Goal: Task Accomplishment & Management: Complete application form

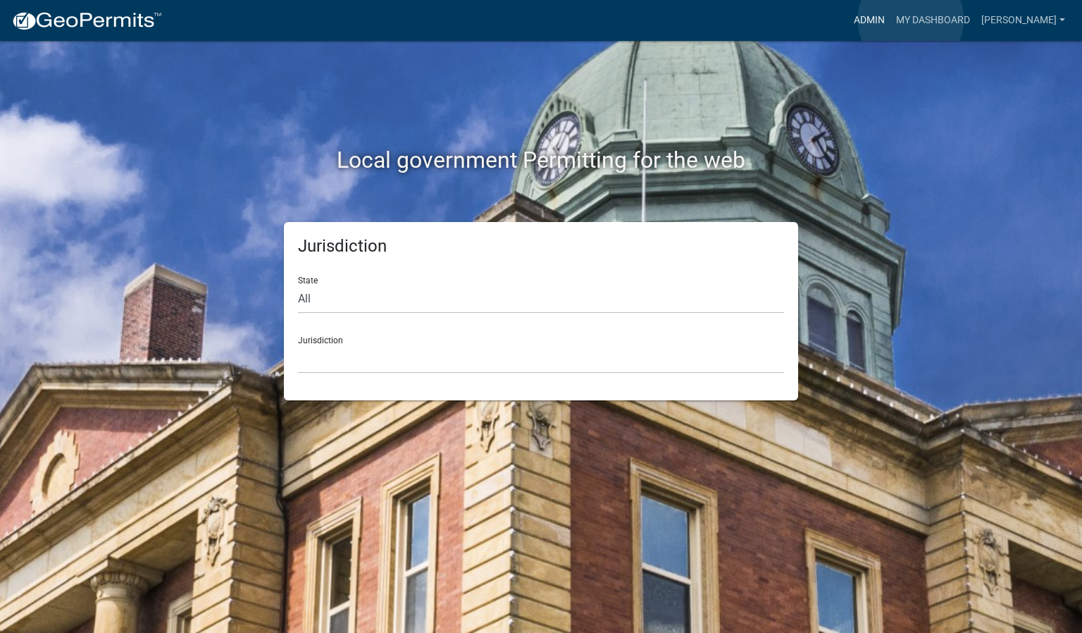
click at [891, 20] on link "Admin" at bounding box center [869, 20] width 42 height 27
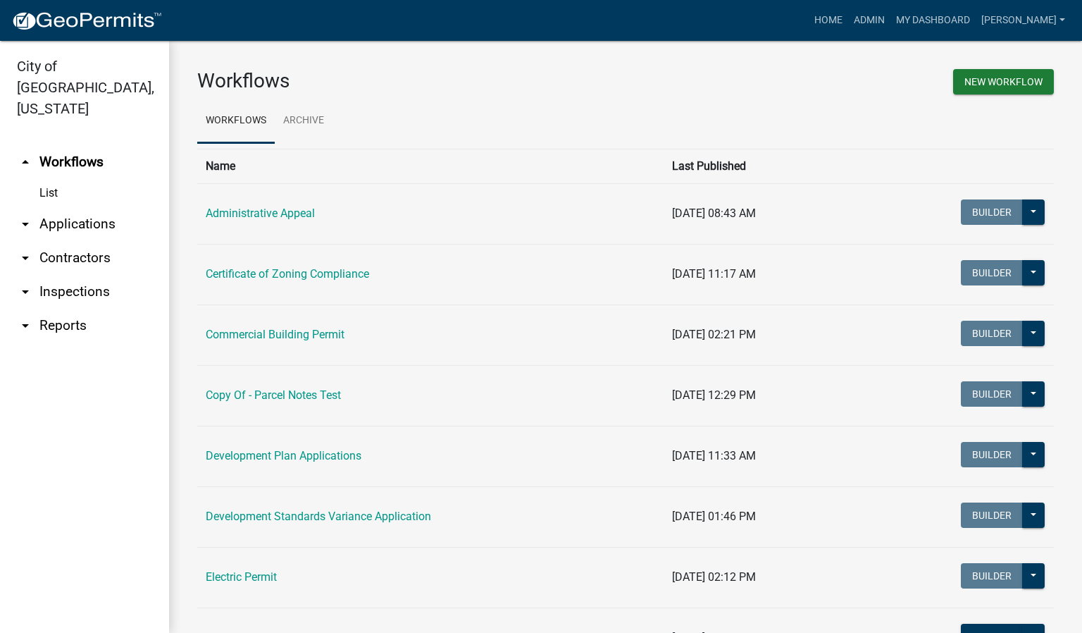
click at [85, 276] on link "arrow_drop_down Inspections" at bounding box center [84, 292] width 169 height 34
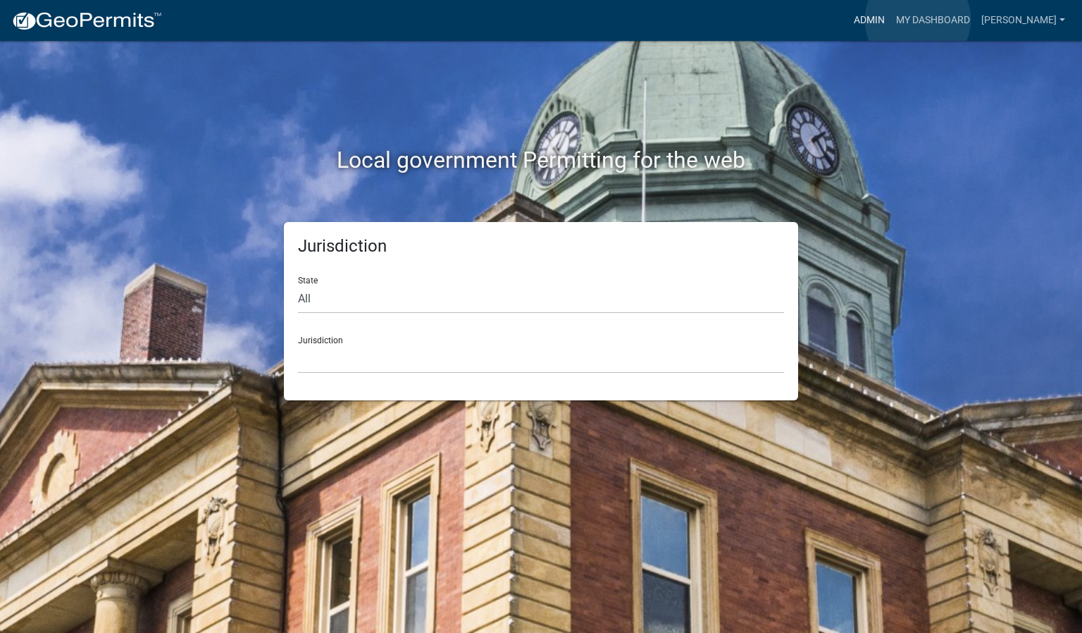
click at [891, 20] on link "Admin" at bounding box center [869, 20] width 42 height 27
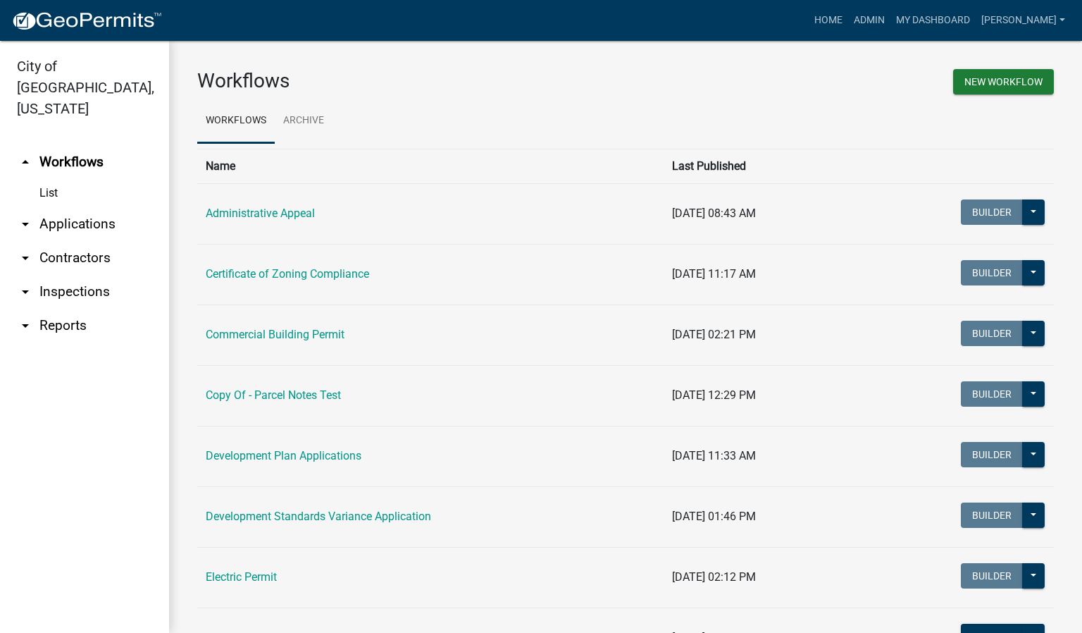
click at [94, 277] on link "arrow_drop_down Inspections" at bounding box center [84, 292] width 169 height 34
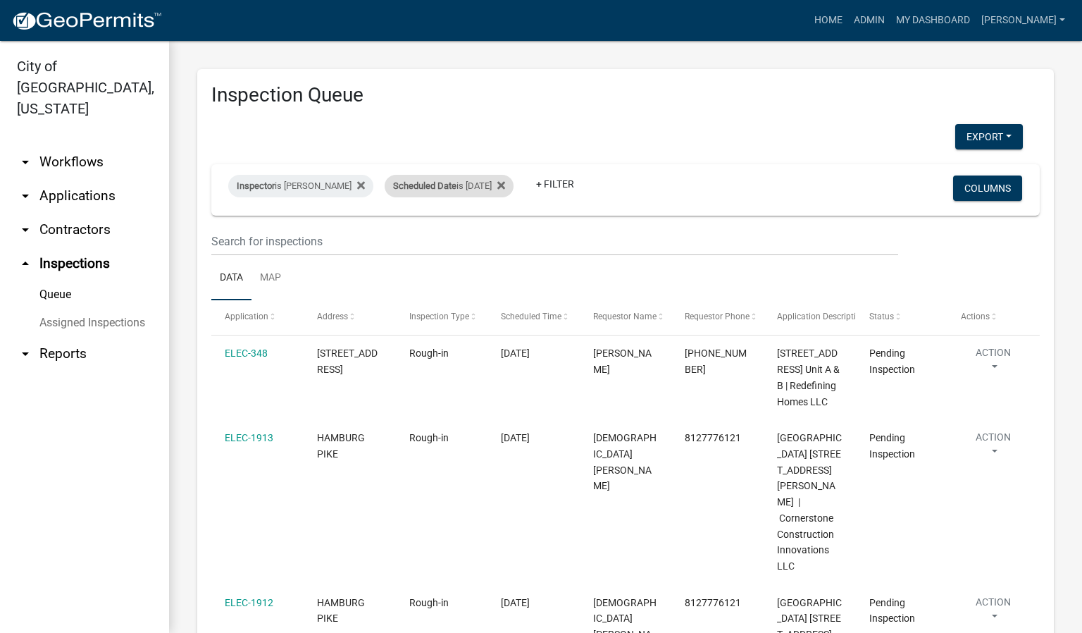
click at [433, 191] on div "Scheduled Date is [DATE]" at bounding box center [449, 186] width 129 height 23
click at [501, 237] on input "[DATE]" at bounding box center [457, 238] width 99 height 29
type input "[DATE]"
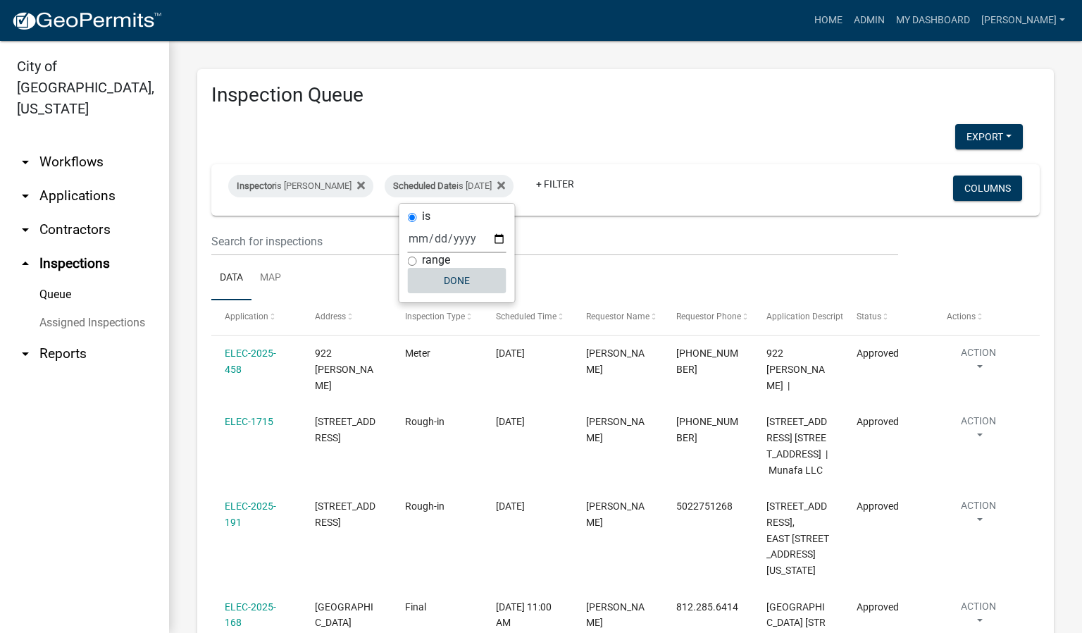
click at [447, 277] on button "Done" at bounding box center [457, 280] width 99 height 25
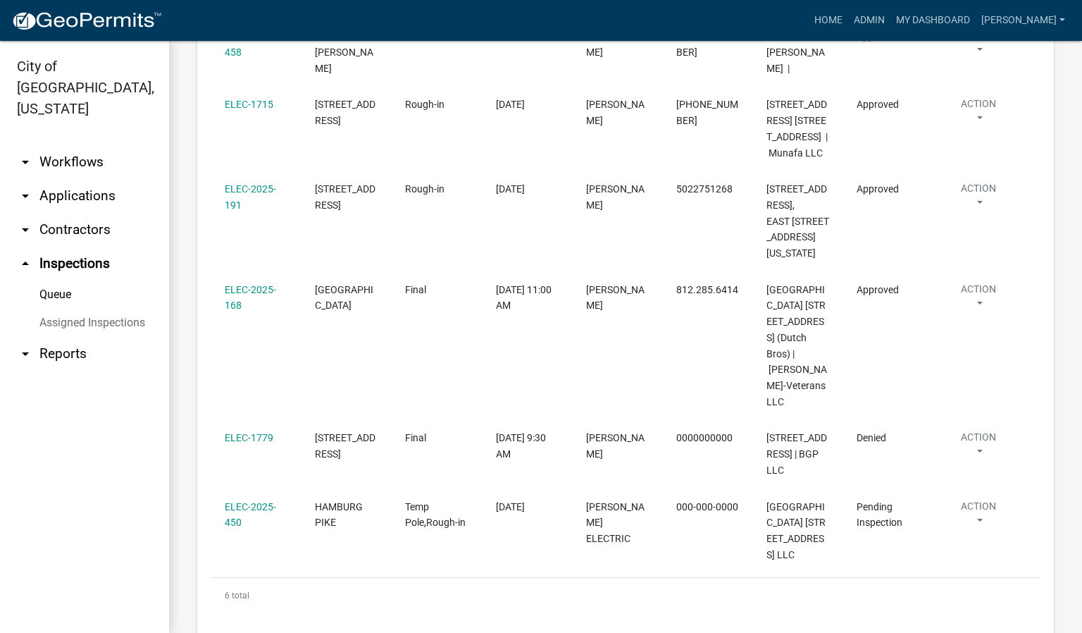
scroll to position [482, 0]
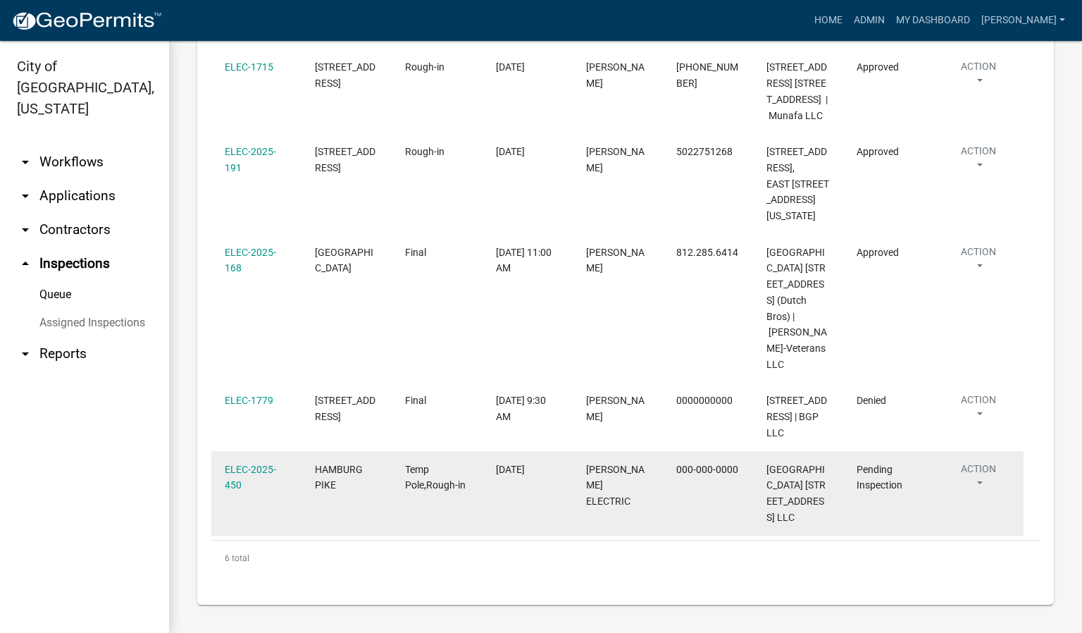
click at [977, 94] on button "Action" at bounding box center [978, 76] width 63 height 35
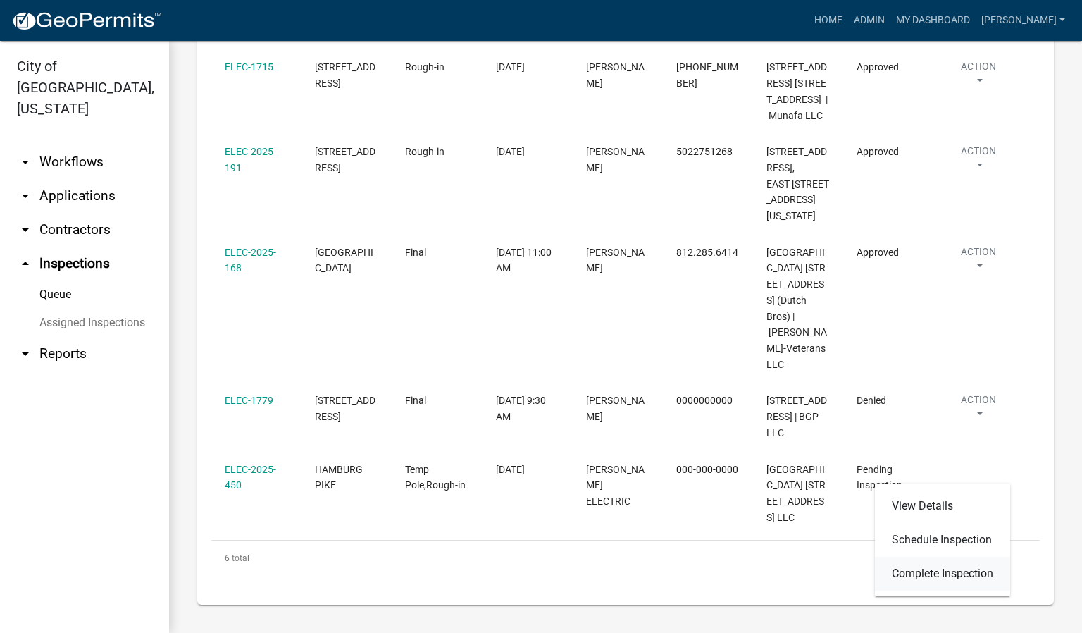
click at [947, 574] on link "Complete Inspection" at bounding box center [942, 574] width 135 height 34
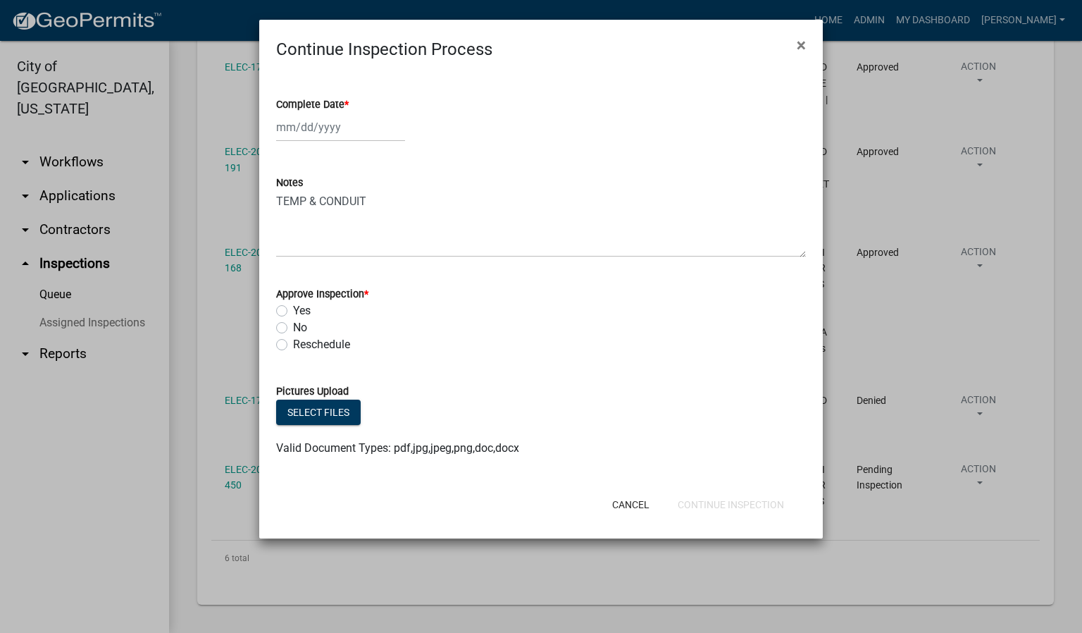
click at [347, 101] on span "*" at bounding box center [347, 105] width 4 height 12
click at [347, 113] on input "Complete Date *" at bounding box center [340, 127] width 129 height 29
select select "8"
select select "2025"
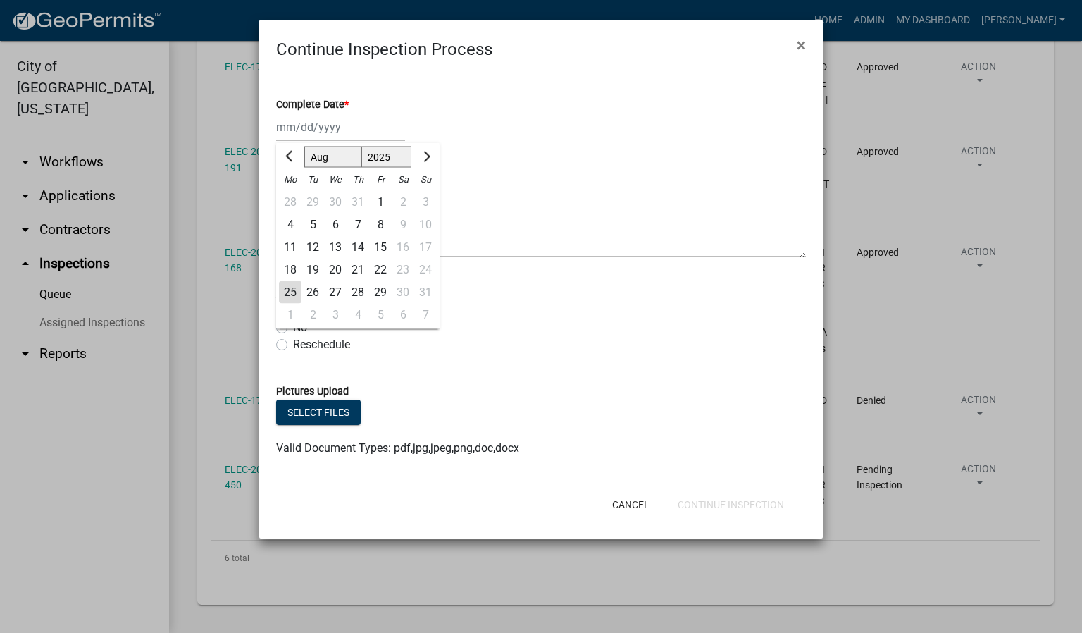
click at [290, 292] on div "25" at bounding box center [290, 292] width 23 height 23
type input "[DATE]"
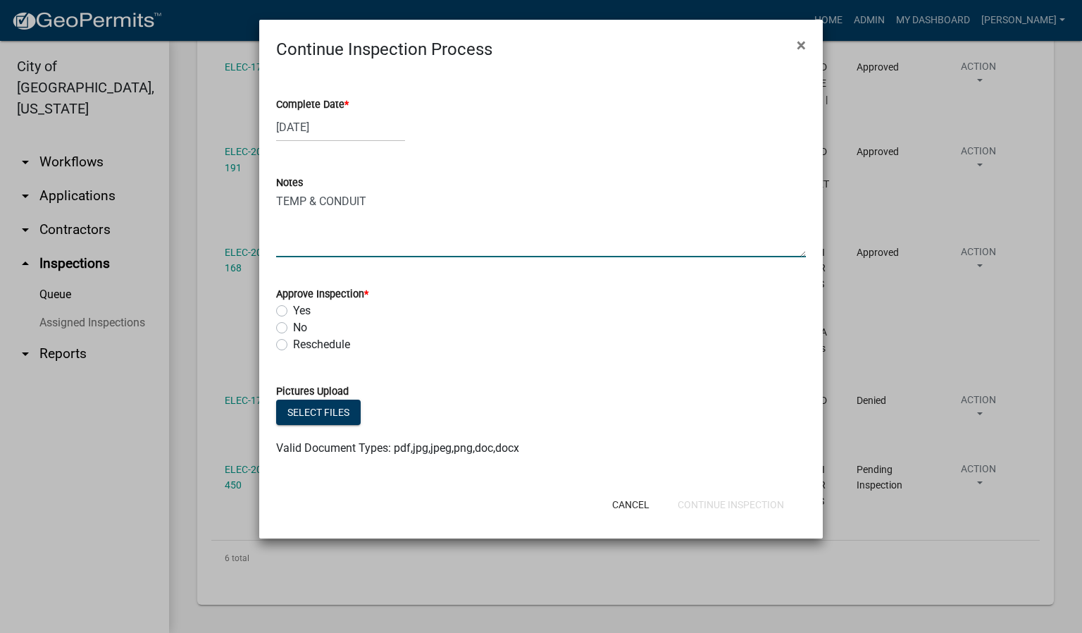
click at [383, 202] on textarea "TEMP & CONDUIT" at bounding box center [541, 224] width 530 height 66
type textarea "TEMP & CONDUIT DAIRY QUEEN"
click at [293, 309] on label "Yes" at bounding box center [302, 310] width 18 height 17
click at [293, 309] on input "Yes" at bounding box center [297, 306] width 9 height 9
radio input "true"
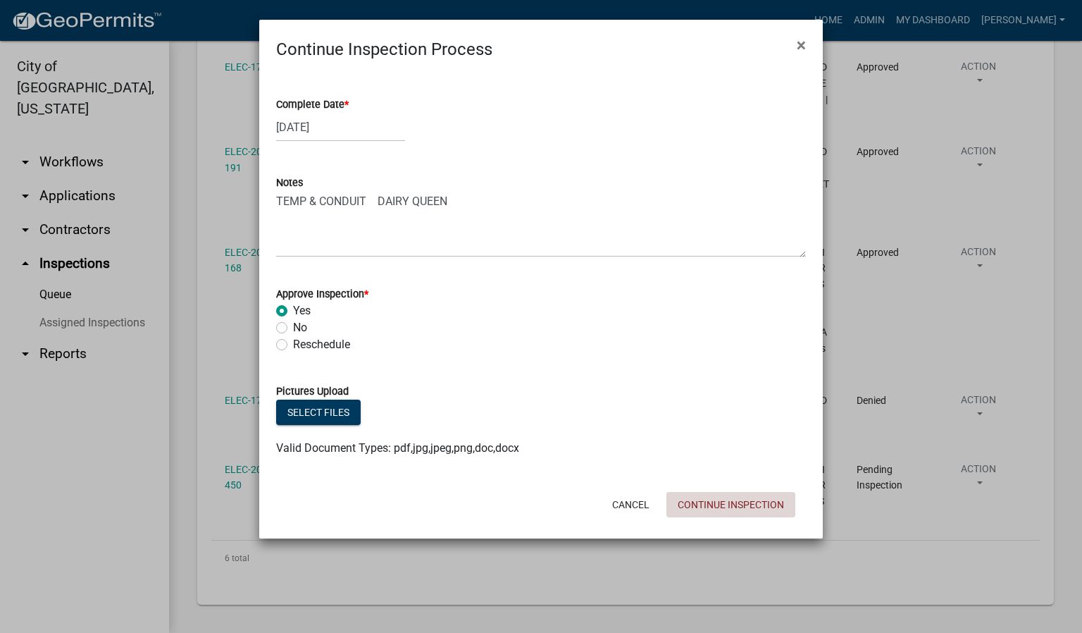
click at [729, 504] on button "Continue Inspection" at bounding box center [731, 504] width 129 height 25
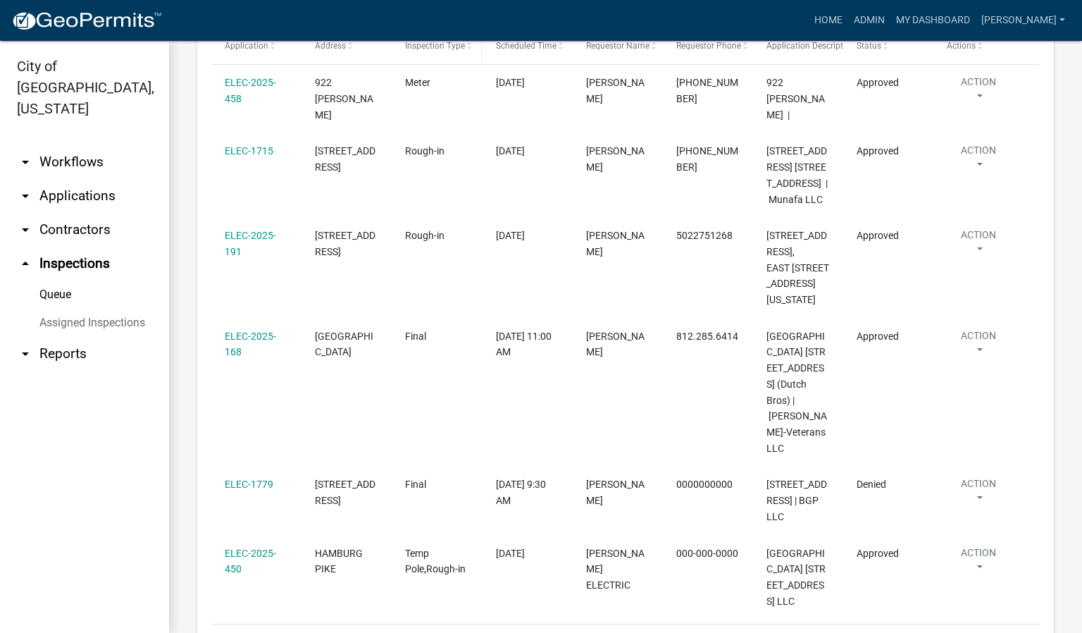
scroll to position [0, 0]
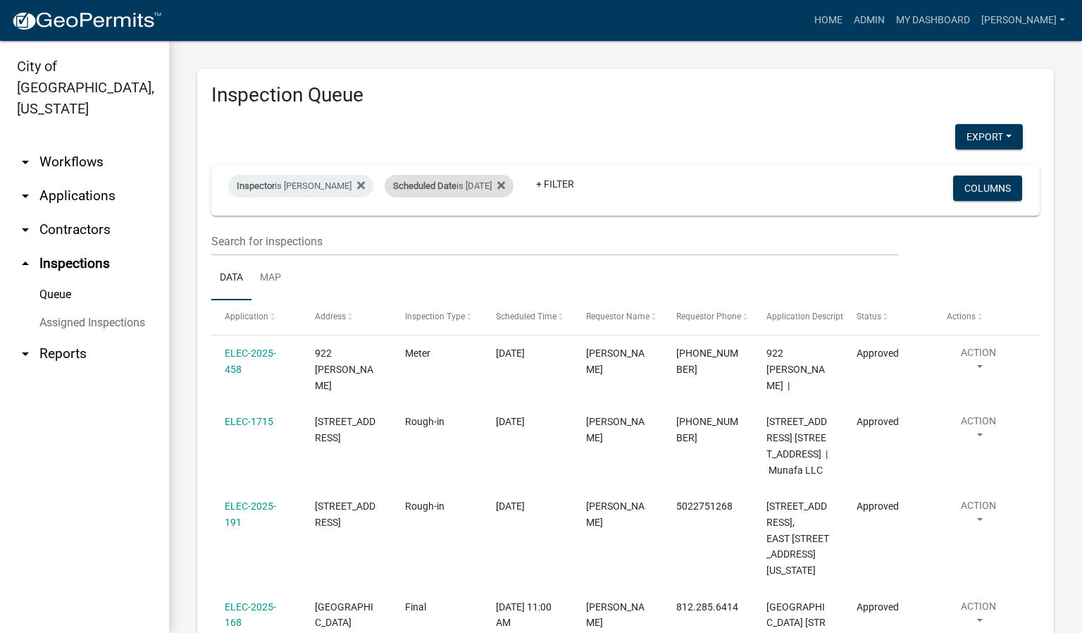
click at [488, 188] on div "Scheduled Date is [DATE]" at bounding box center [449, 186] width 129 height 23
click at [474, 239] on input "[DATE]" at bounding box center [457, 238] width 99 height 29
click at [495, 237] on input "[DATE]" at bounding box center [457, 238] width 99 height 29
type input "[DATE]"
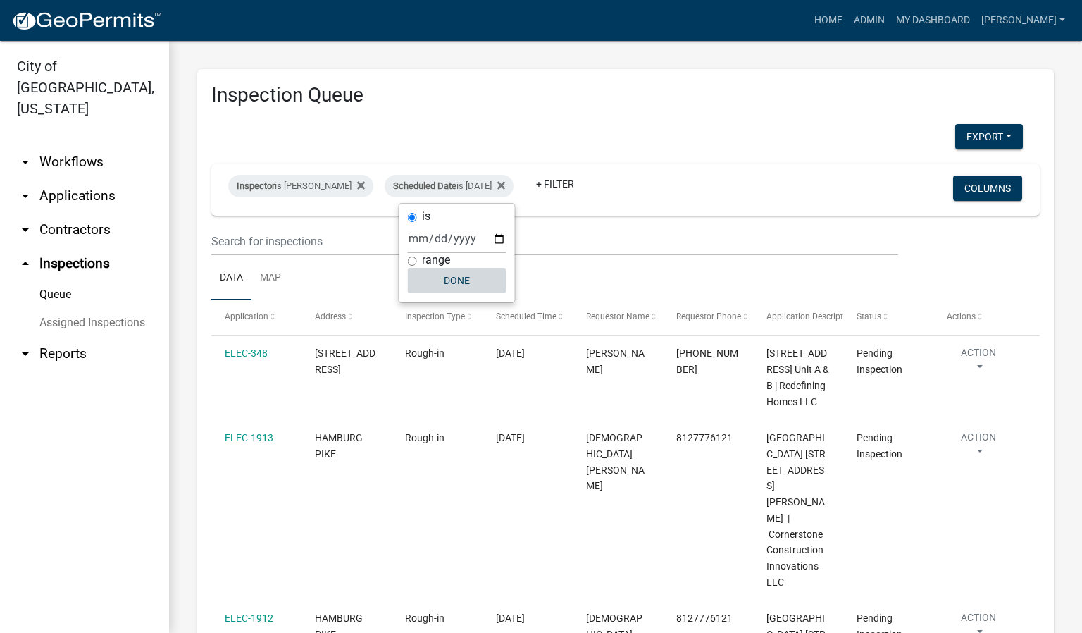
click at [443, 283] on button "Done" at bounding box center [457, 280] width 99 height 25
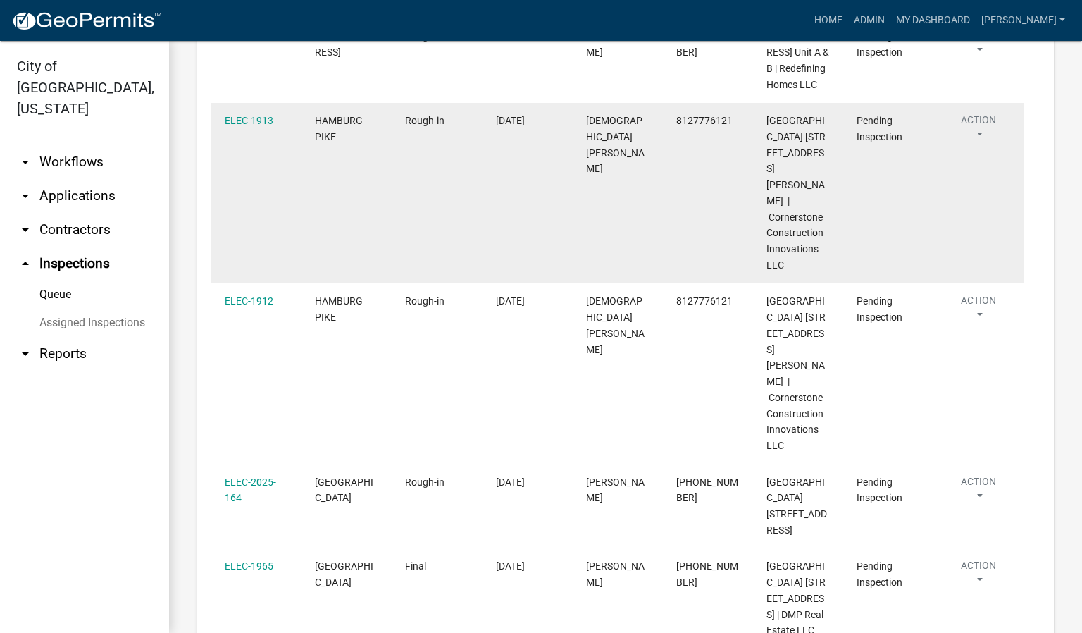
scroll to position [211, 0]
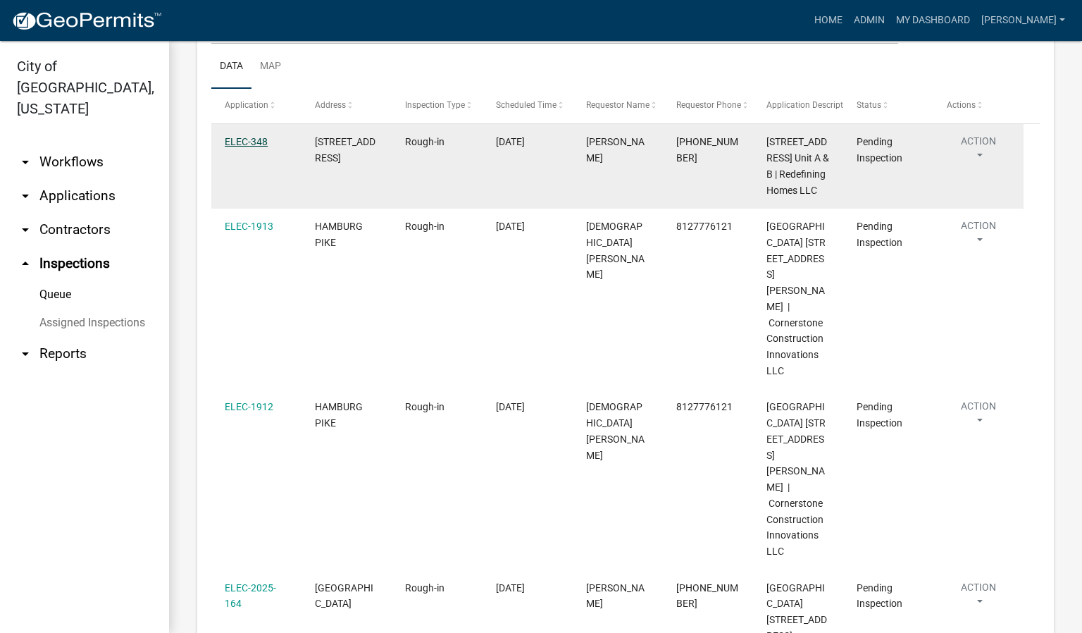
click at [242, 140] on link "ELEC-348" at bounding box center [246, 141] width 43 height 11
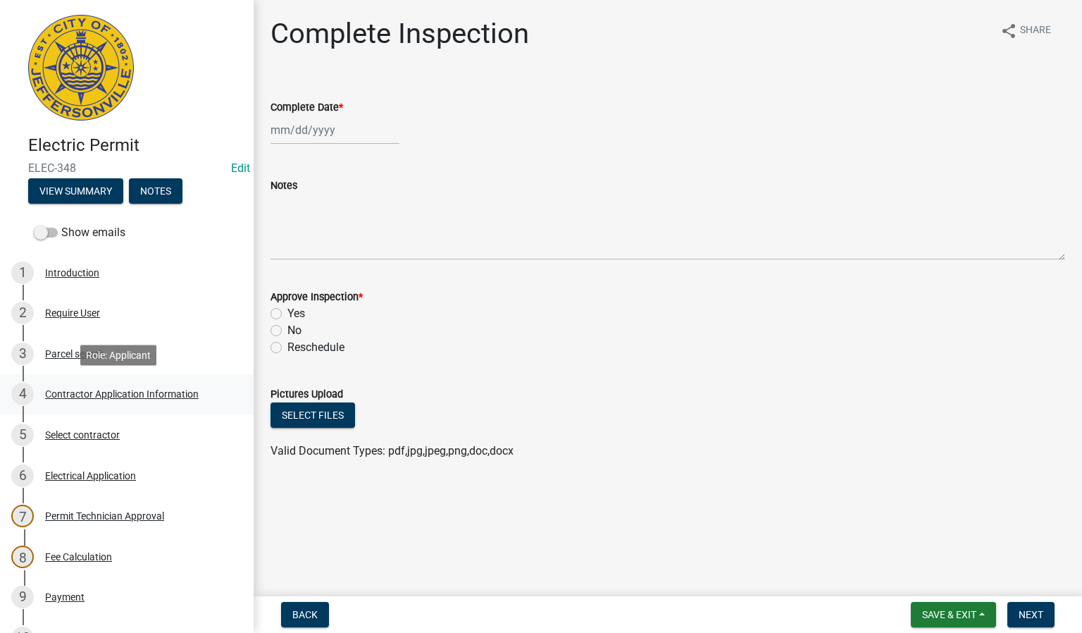
click at [142, 393] on div "Contractor Application Information" at bounding box center [122, 394] width 154 height 10
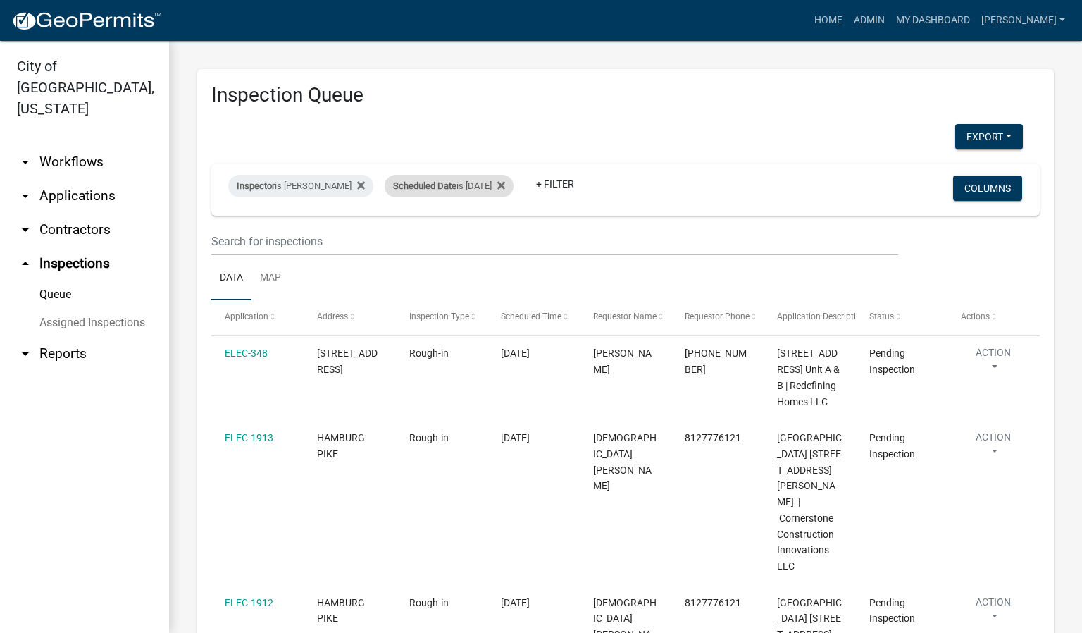
click at [490, 182] on div "Scheduled Date is [DATE]" at bounding box center [449, 186] width 129 height 23
click at [495, 237] on input "[DATE]" at bounding box center [457, 238] width 99 height 29
type input "[DATE]"
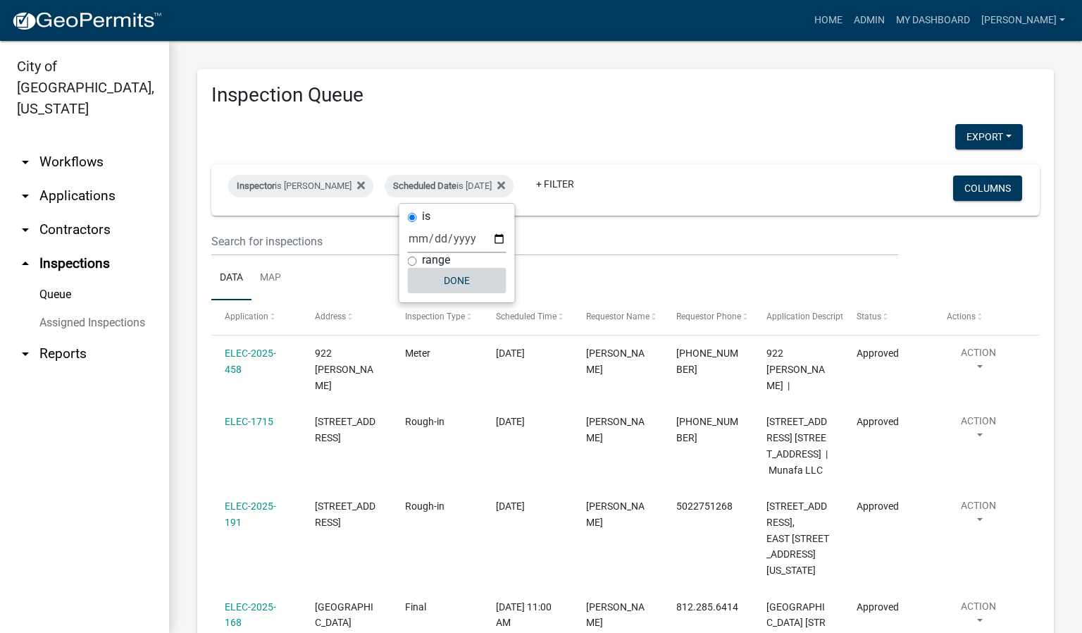
click at [469, 280] on button "Done" at bounding box center [457, 280] width 99 height 25
